Goal: Task Accomplishment & Management: Complete application form

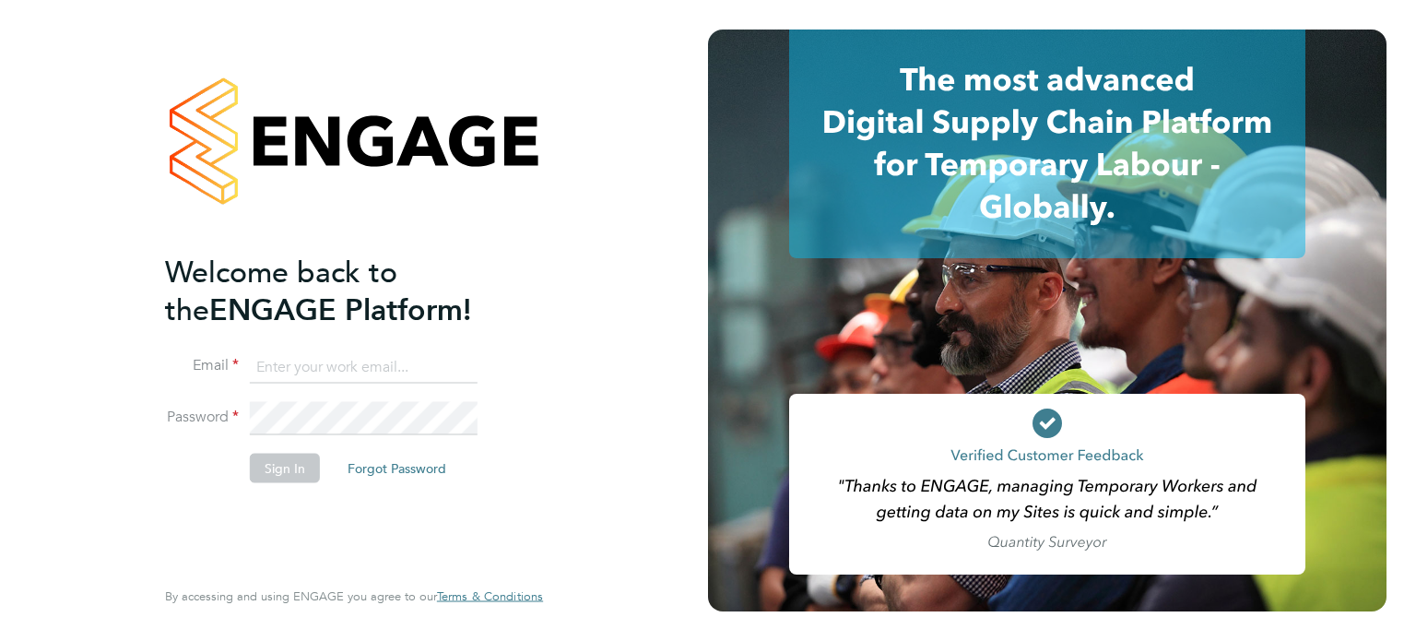
type input "h.furby@randstadcpe.com"
click at [276, 460] on button "Sign In" at bounding box center [285, 468] width 70 height 30
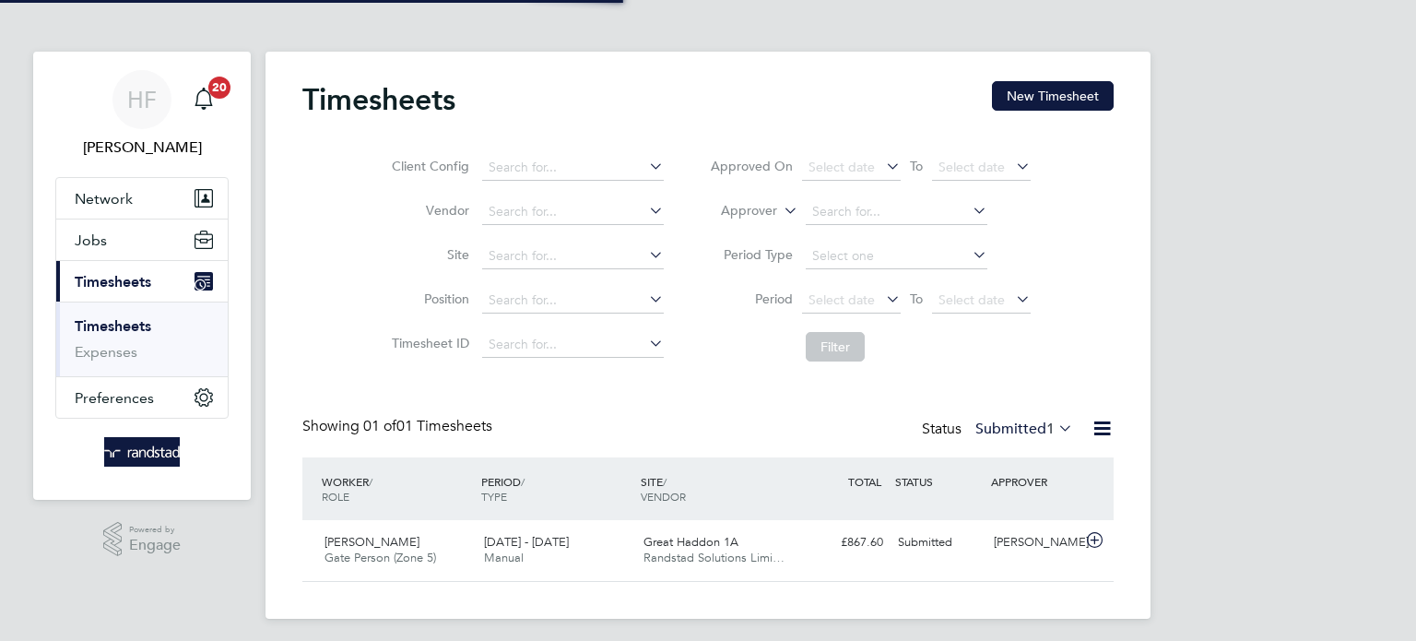
scroll to position [46, 160]
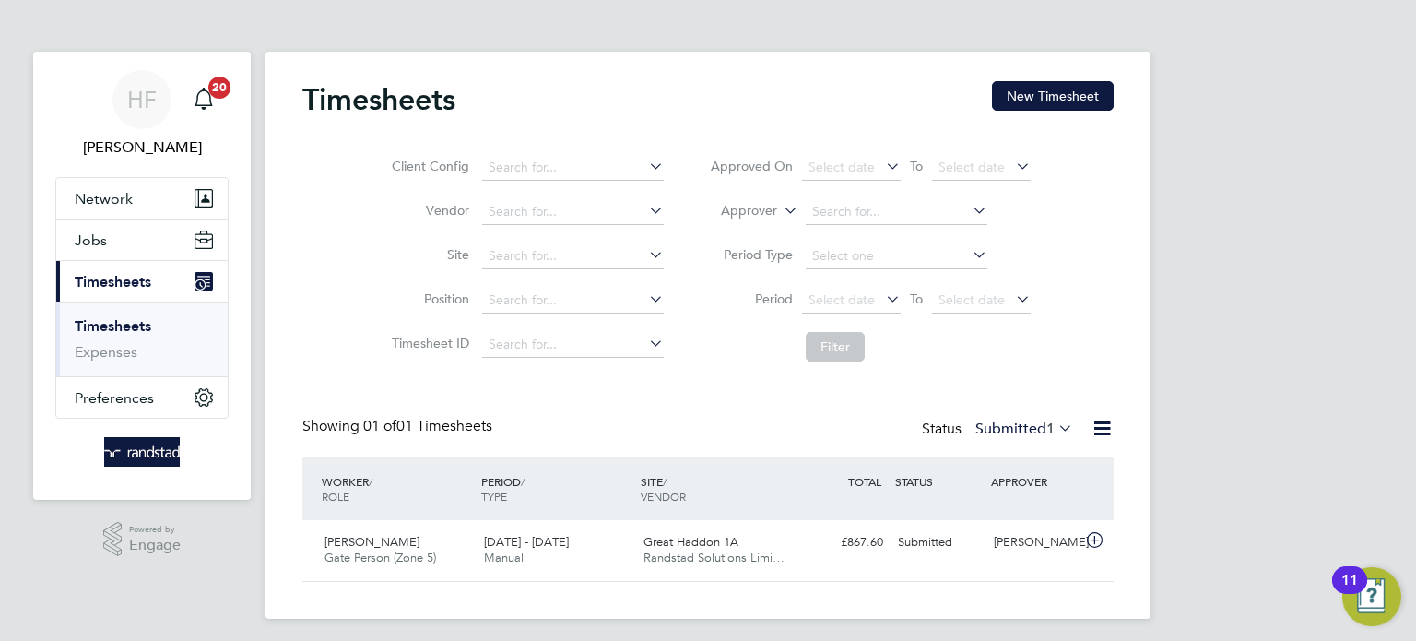
click at [92, 332] on link "Timesheets" at bounding box center [113, 326] width 77 height 18
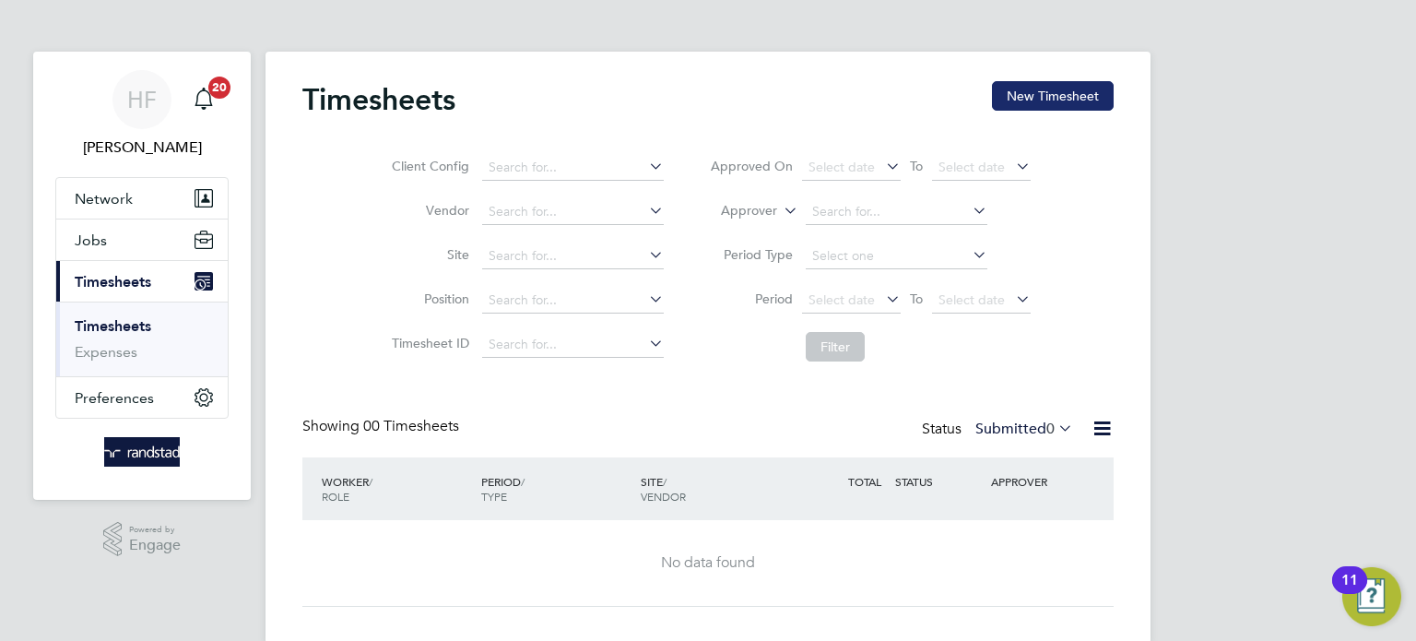
click at [1031, 90] on button "New Timesheet" at bounding box center [1053, 96] width 122 height 30
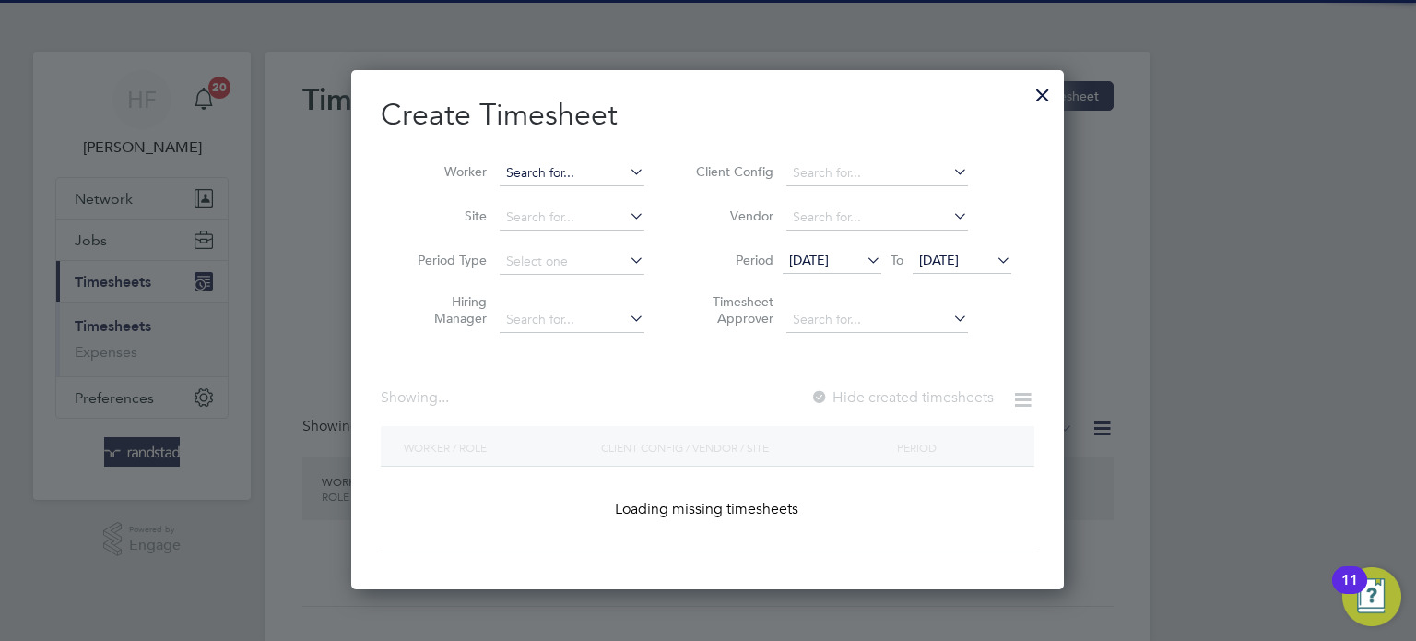
scroll to position [4024, 714]
click at [594, 163] on input at bounding box center [572, 173] width 145 height 26
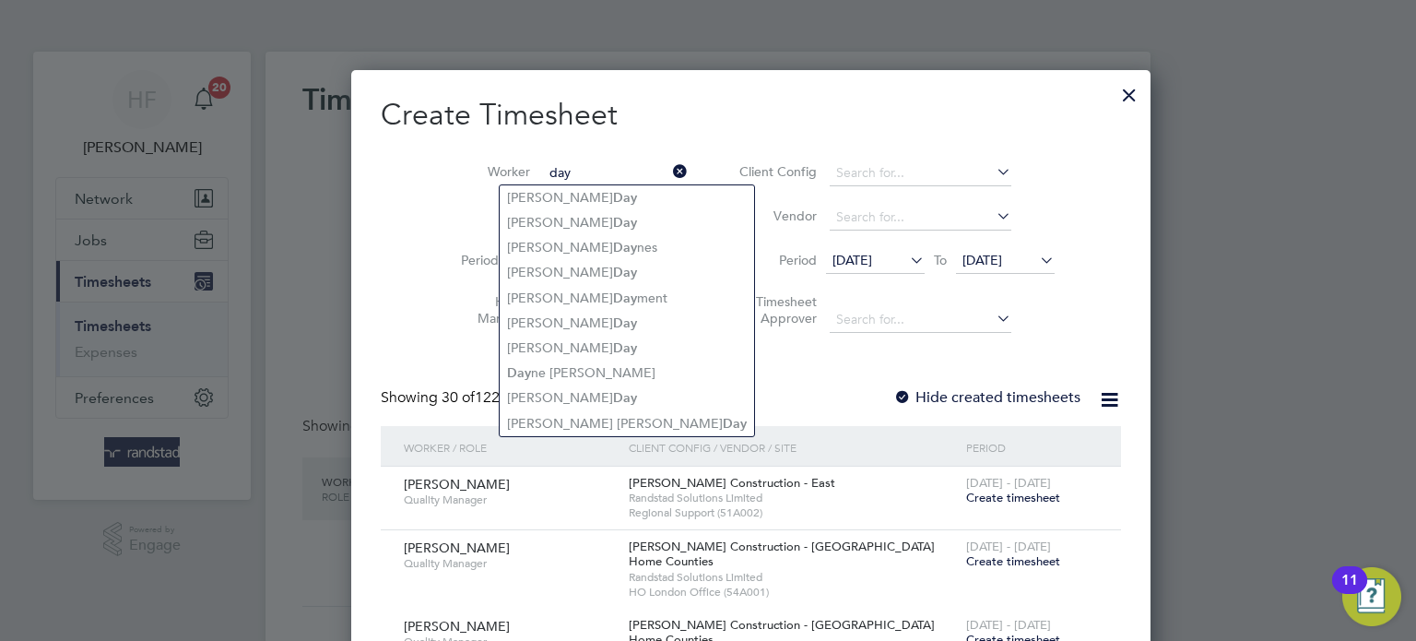
type input "day"
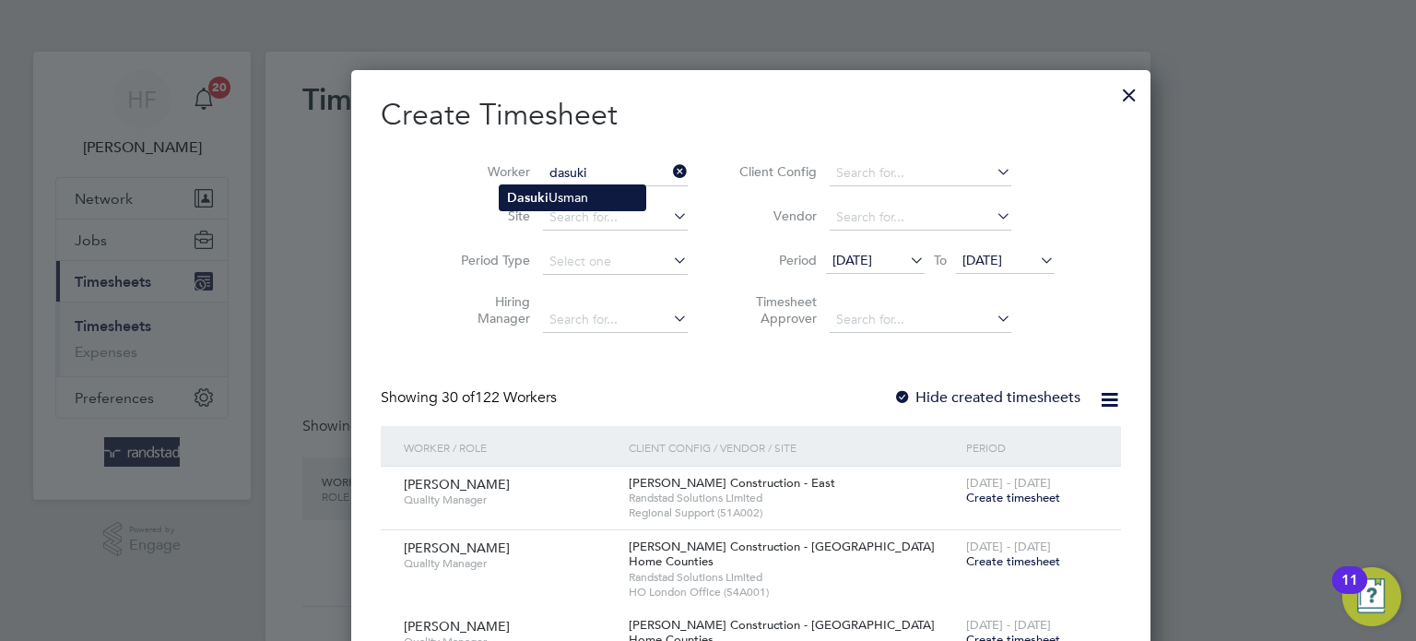
click at [519, 197] on b "Dasuki" at bounding box center [527, 198] width 41 height 16
type input "[PERSON_NAME]"
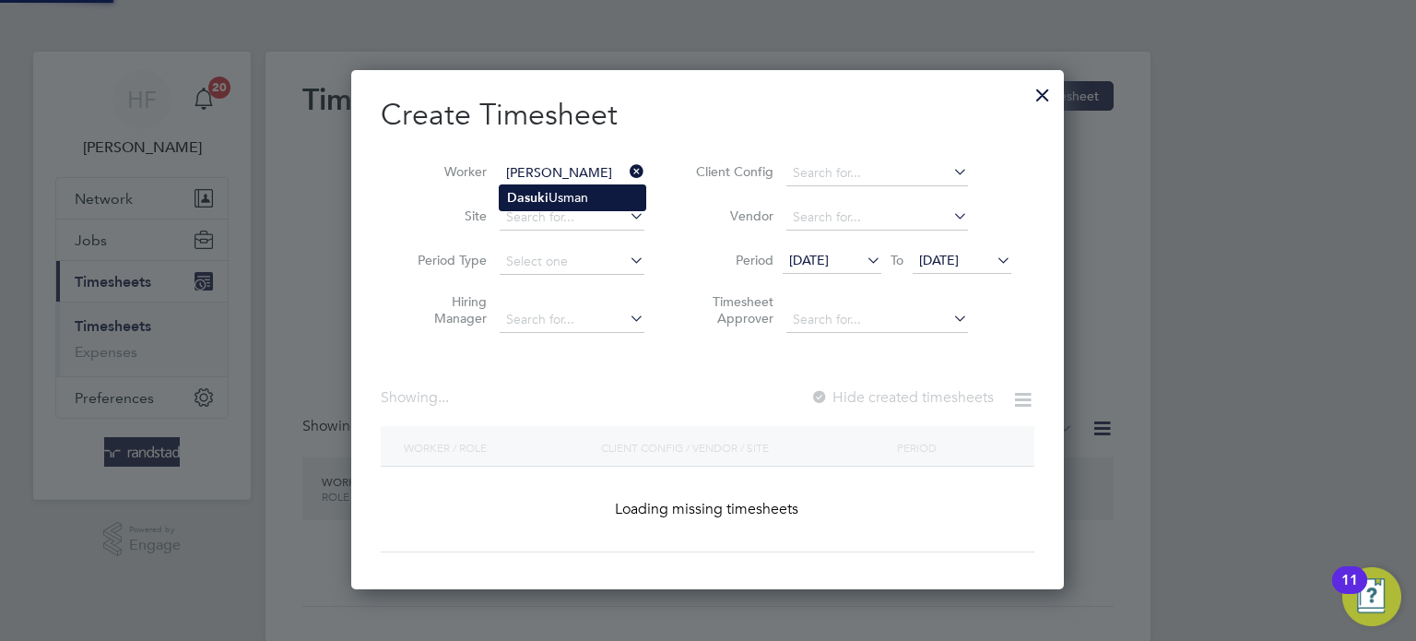
scroll to position [519, 714]
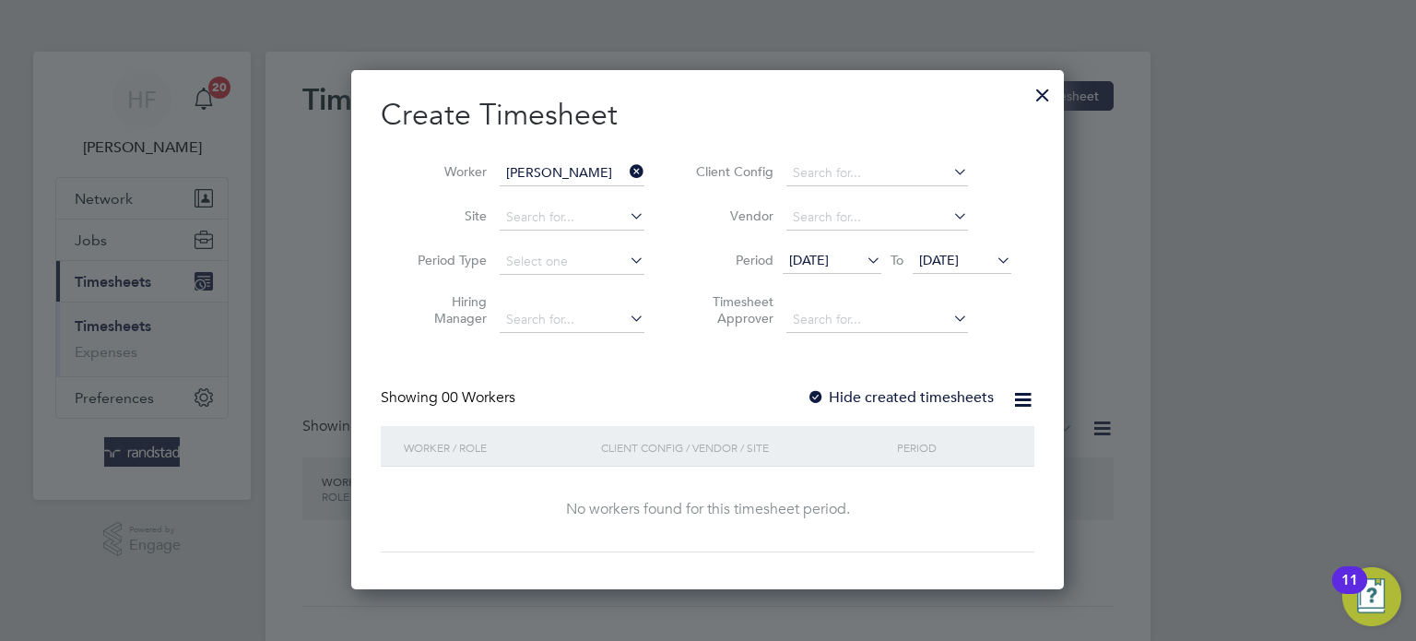
click at [959, 266] on span "26 Sep 2025" at bounding box center [939, 260] width 40 height 17
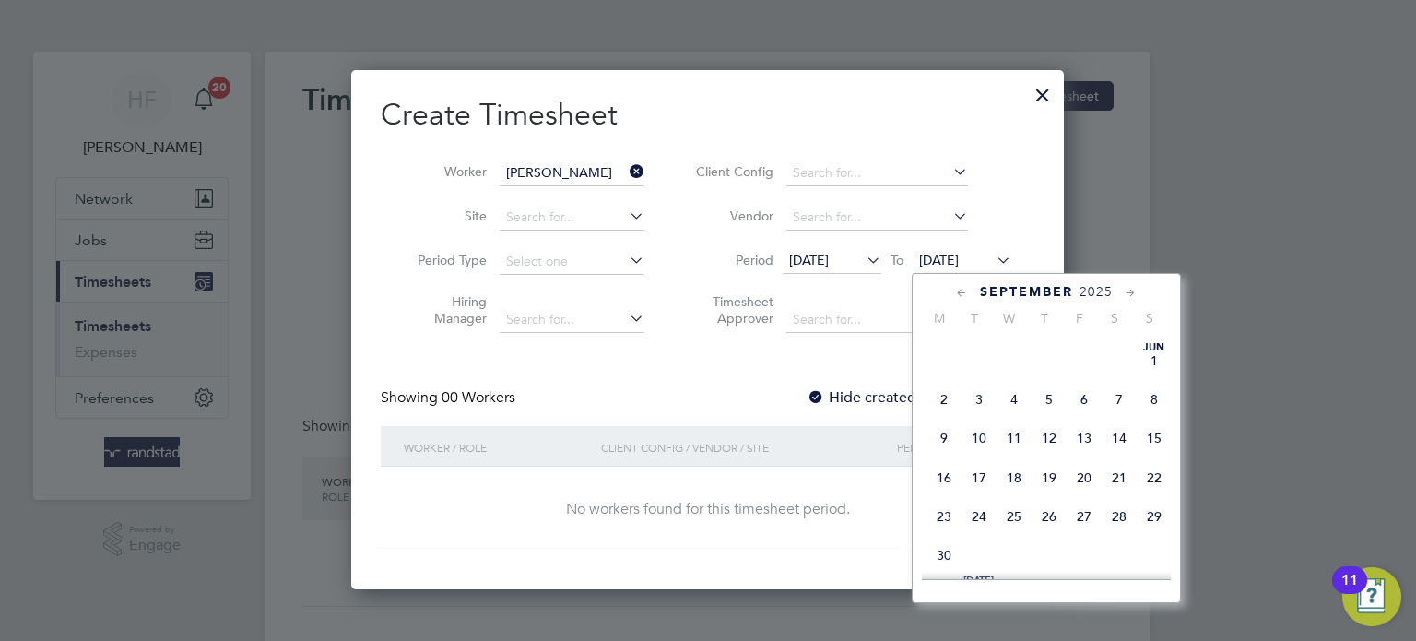
scroll to position [695, 0]
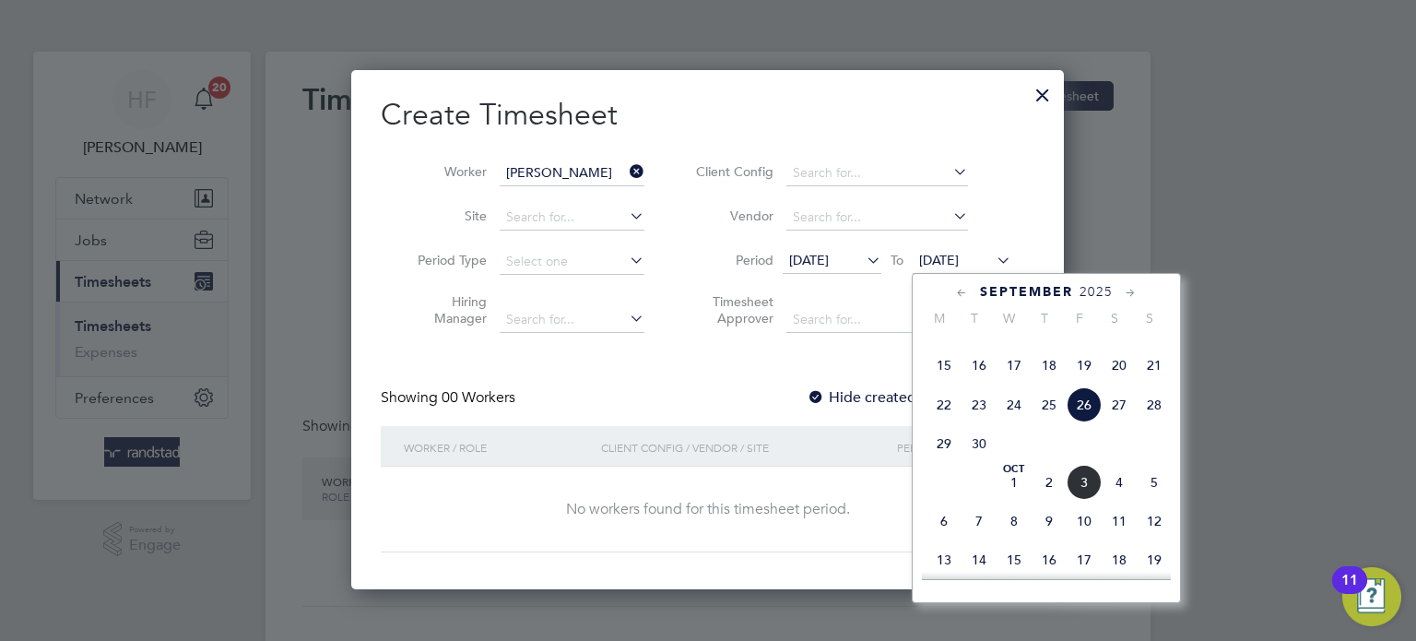
click at [1151, 500] on span "5" at bounding box center [1154, 482] width 35 height 35
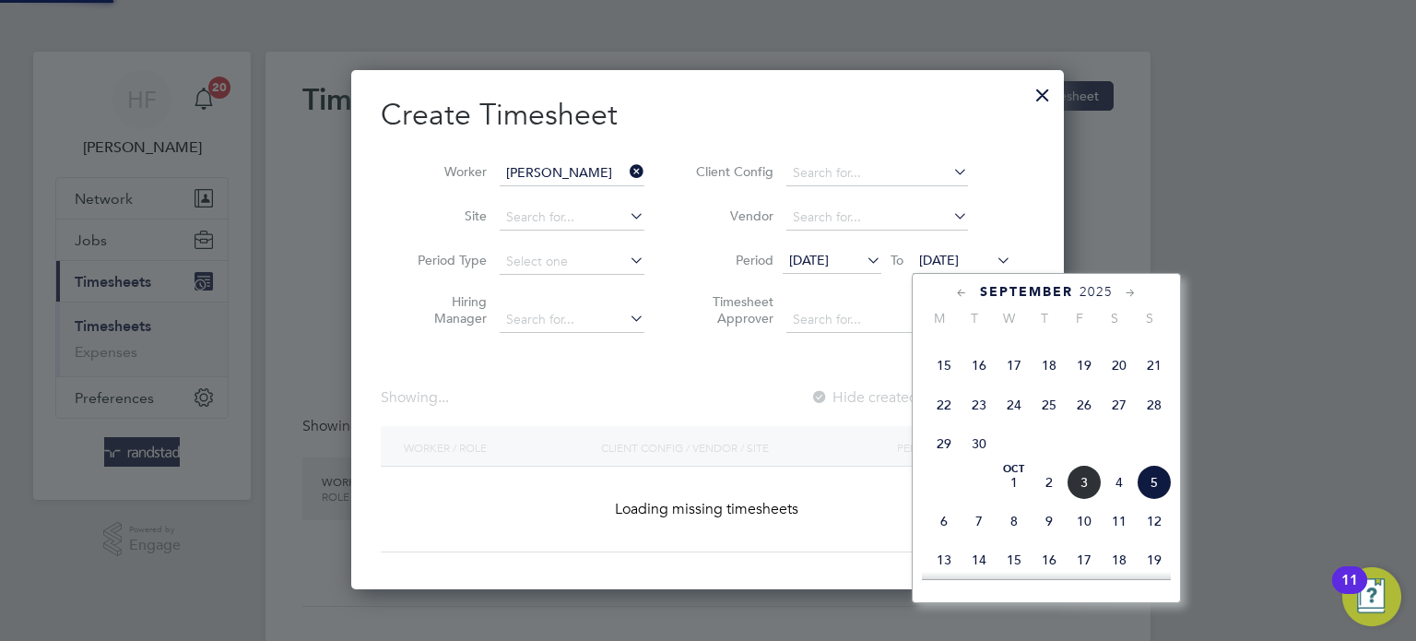
scroll to position [496, 714]
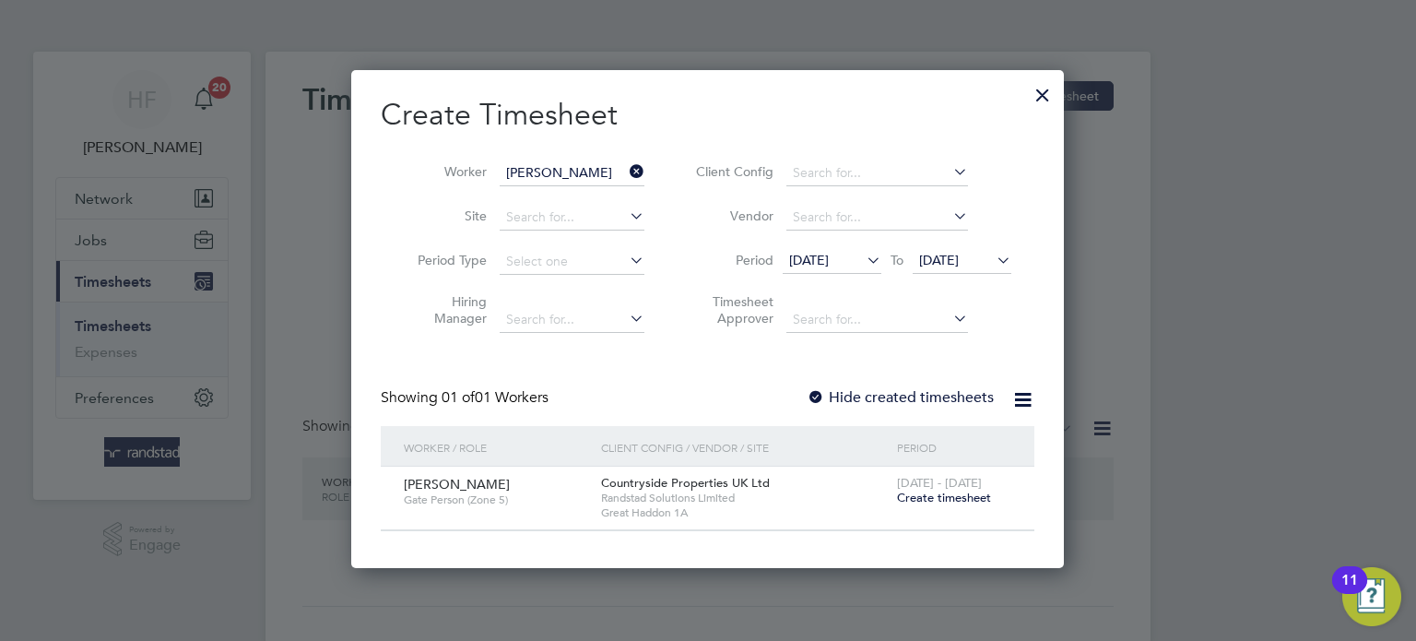
click at [941, 398] on label "Hide created timesheets" at bounding box center [900, 397] width 187 height 18
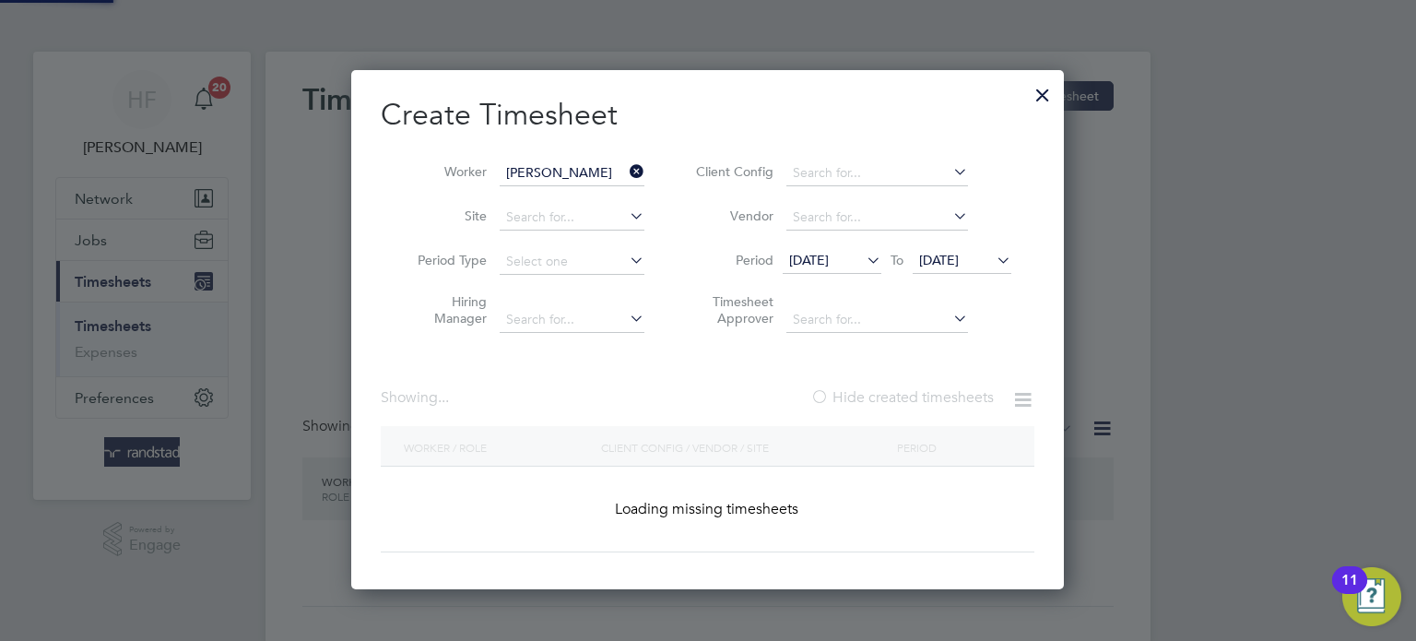
click at [941, 398] on label "Hide created timesheets" at bounding box center [901, 397] width 183 height 18
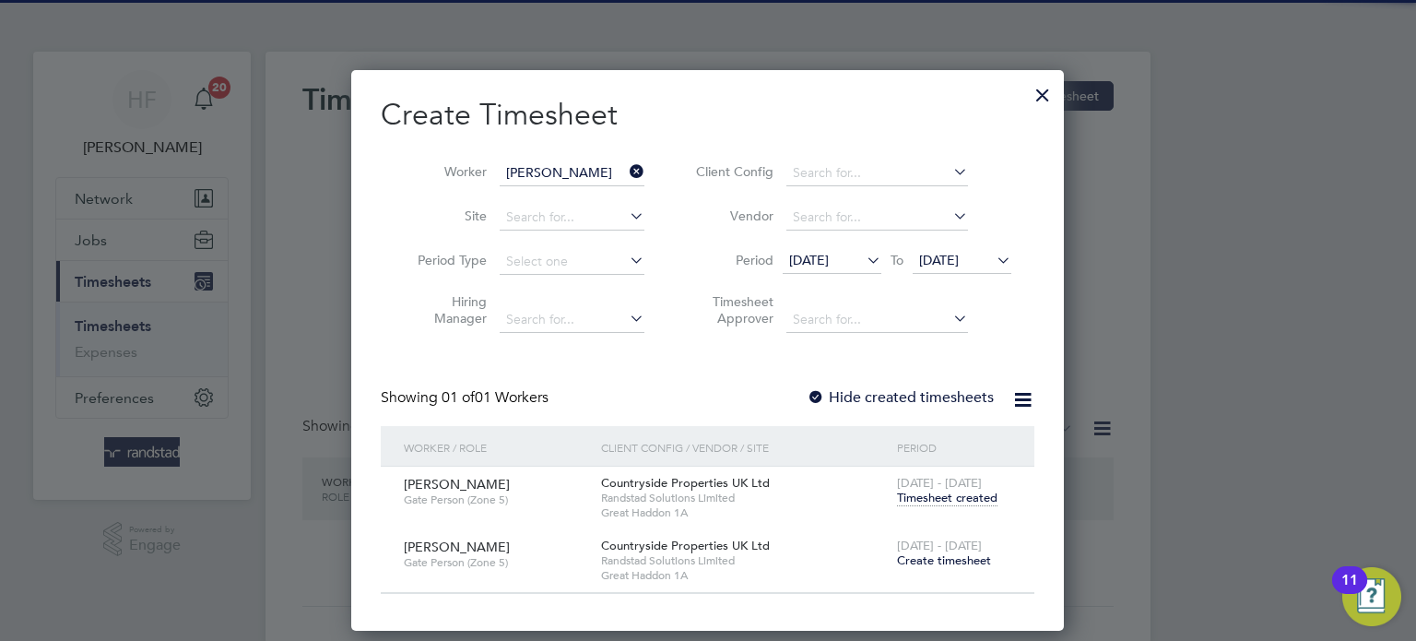
click at [921, 498] on span "Timesheet created" at bounding box center [947, 498] width 100 height 17
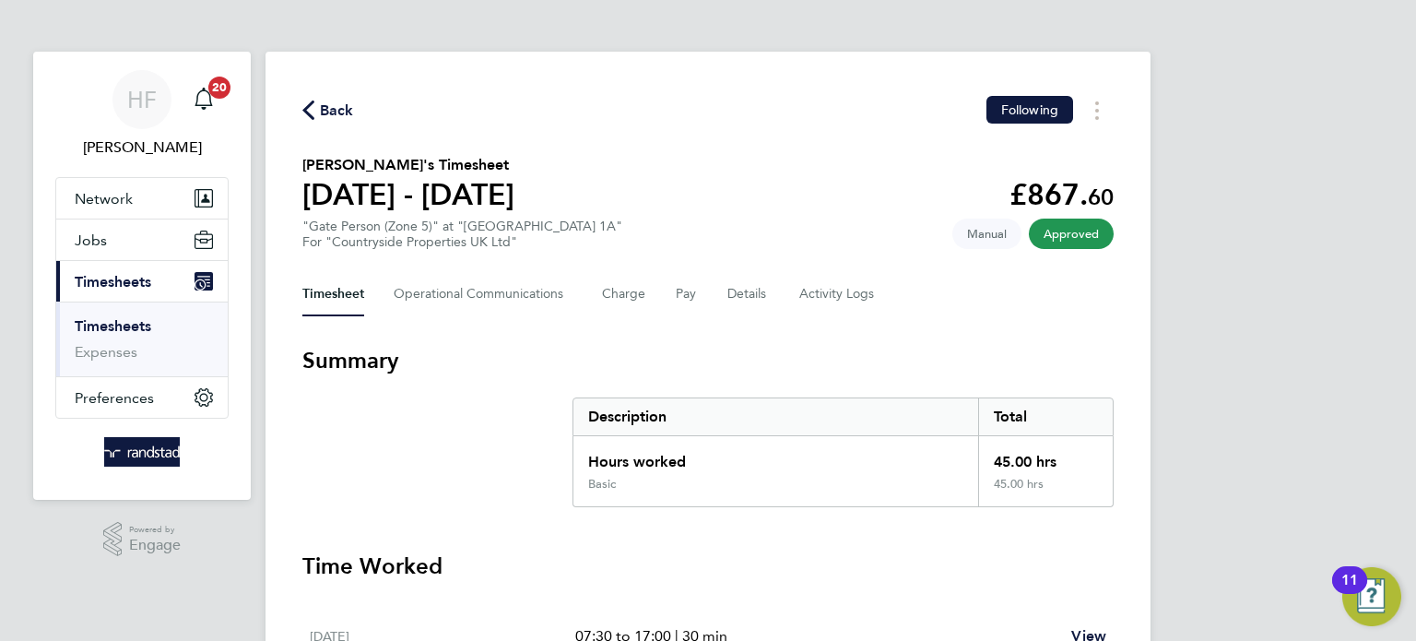
click at [696, 286] on div "Timesheet Operational Communications Charge Pay Details Activity Logs" at bounding box center [707, 294] width 811 height 44
click at [685, 293] on button "Pay" at bounding box center [687, 294] width 22 height 44
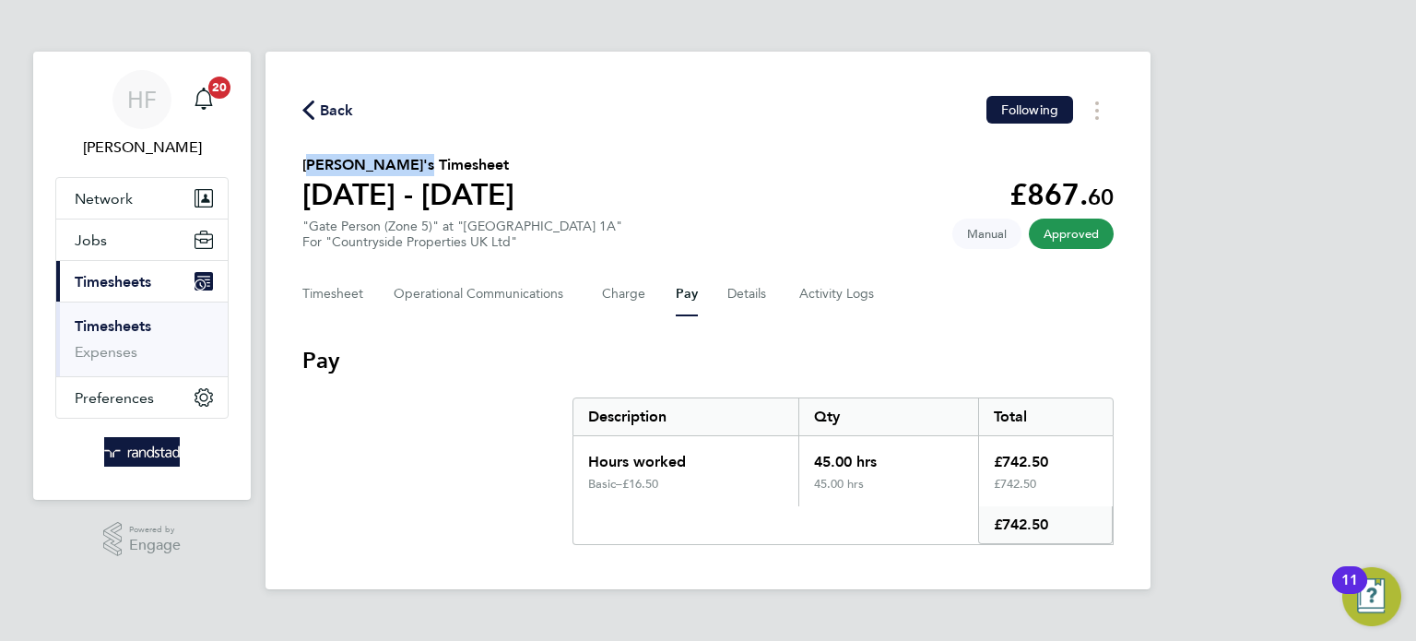
drag, startPoint x: 410, startPoint y: 164, endPoint x: 304, endPoint y: 164, distance: 106.0
click at [304, 164] on h2 "Dasuki Usman's Timesheet" at bounding box center [408, 165] width 212 height 22
copy h2 "Dasuki Usman's"
